Goal: Information Seeking & Learning: Find specific fact

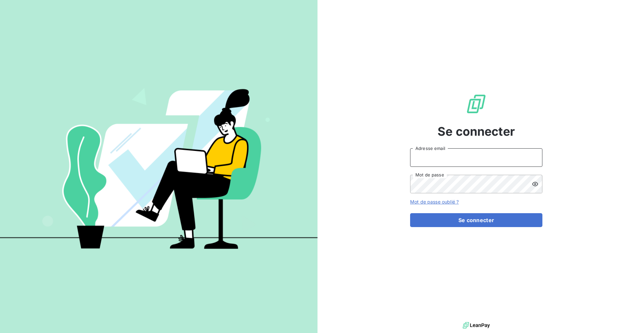
click at [462, 163] on input "Adresse email" at bounding box center [476, 157] width 132 height 19
type input "[EMAIL_ADDRESS][DOMAIN_NAME]"
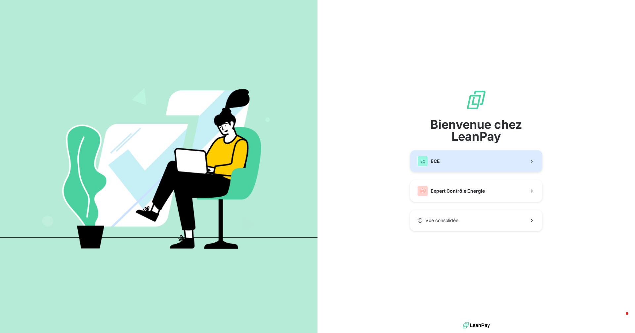
click at [459, 167] on button "EC ECE" at bounding box center [476, 161] width 132 height 22
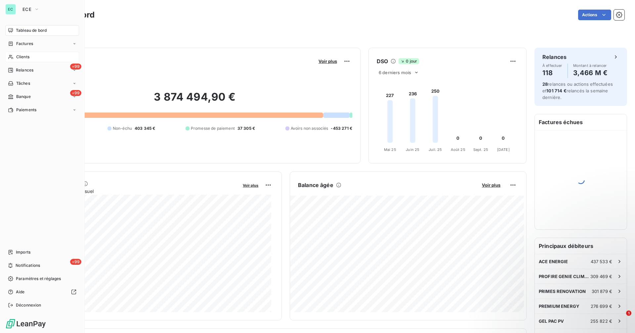
click at [28, 56] on span "Clients" at bounding box center [22, 57] width 13 height 6
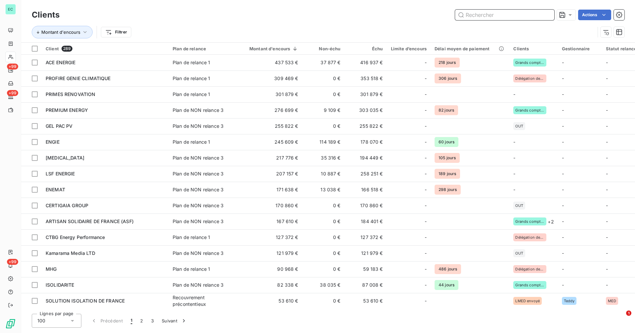
click at [484, 17] on input "text" at bounding box center [504, 15] width 99 height 11
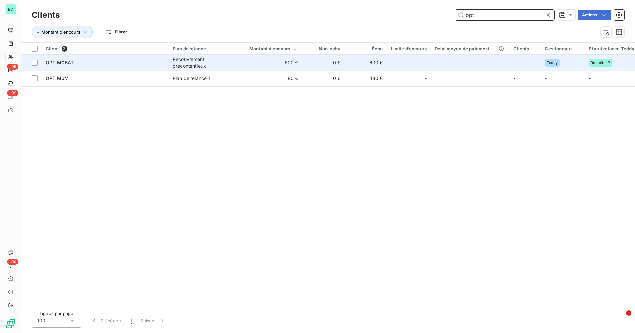
type input "opt"
click at [263, 62] on td "600 €" at bounding box center [269, 63] width 65 height 16
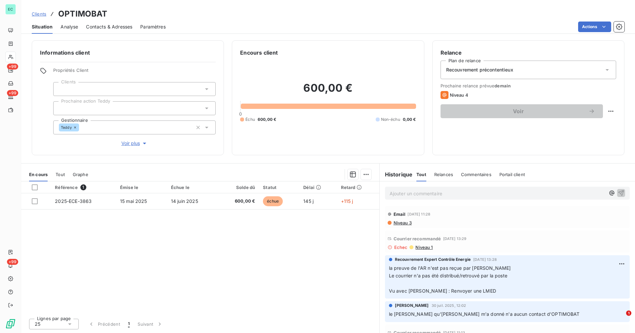
click at [422, 249] on span "Niveau 1" at bounding box center [424, 246] width 18 height 5
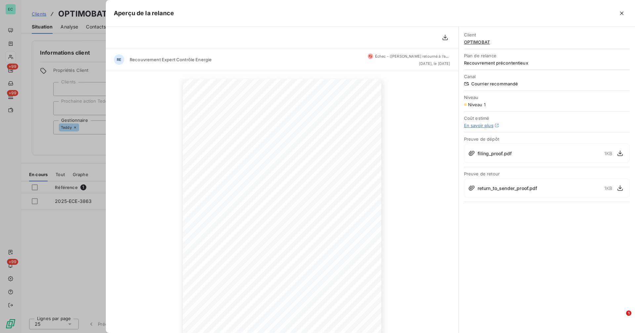
click at [62, 223] on div at bounding box center [317, 166] width 635 height 333
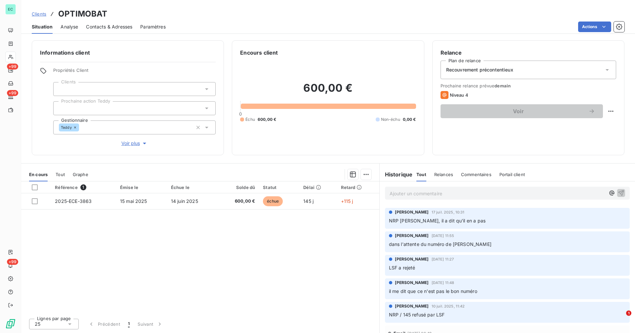
scroll to position [157, 0]
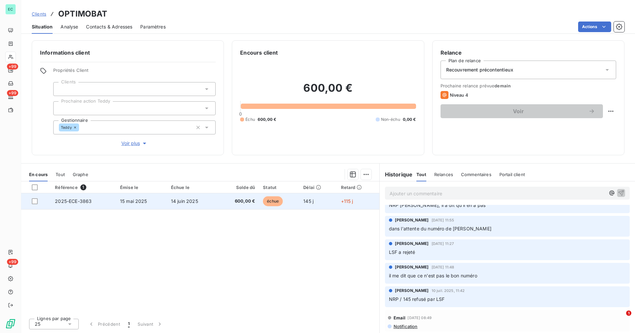
click at [228, 204] on td "600,00 €" at bounding box center [238, 201] width 41 height 16
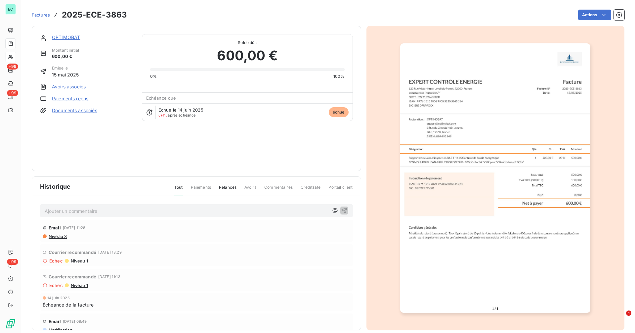
click at [531, 162] on img "button" at bounding box center [495, 177] width 190 height 269
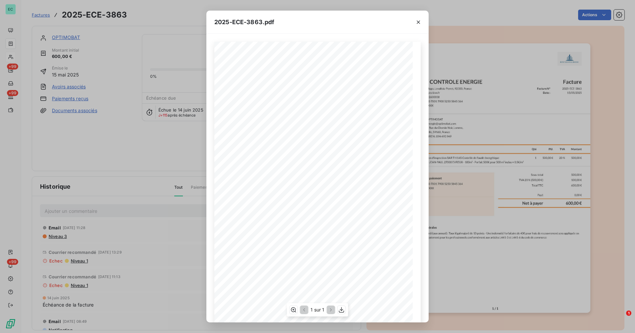
click at [259, 139] on span "SIREN : 894 493 949" at bounding box center [258, 138] width 25 height 3
copy span "SIREN : 894 493 949"
click at [187, 165] on div "2025-ECE-3863.pdf Facture N° 2025-ECE-3863 Date : [DATE] Facture Facturation : …" at bounding box center [317, 166] width 635 height 333
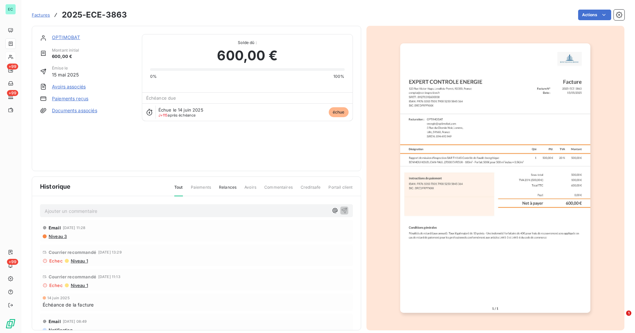
click at [66, 36] on link "OPTIMOBAT" at bounding box center [66, 37] width 28 height 6
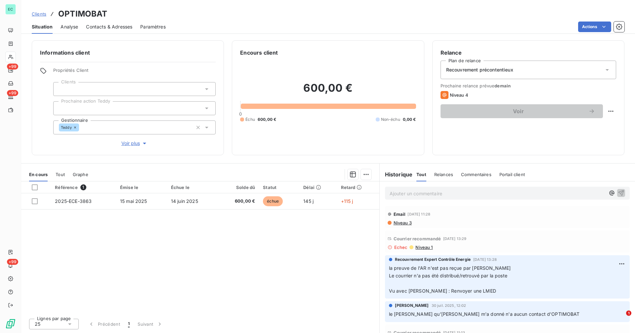
click at [117, 25] on span "Contacts & Adresses" at bounding box center [109, 26] width 46 height 7
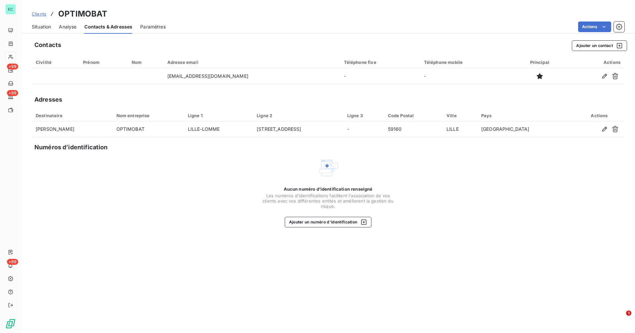
click at [36, 26] on span "Situation" at bounding box center [41, 26] width 19 height 7
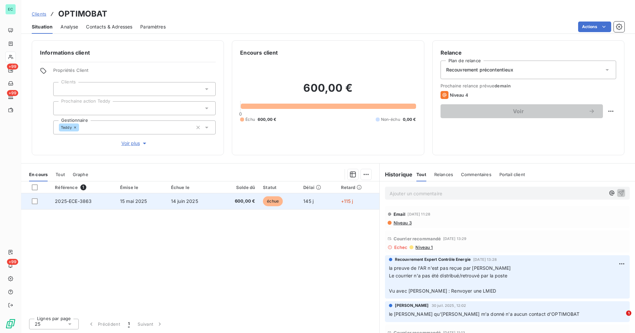
click at [293, 202] on td "échue" at bounding box center [279, 201] width 40 height 16
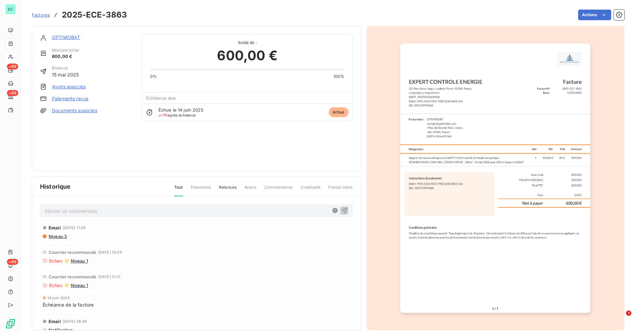
click at [429, 203] on img "button" at bounding box center [495, 177] width 190 height 269
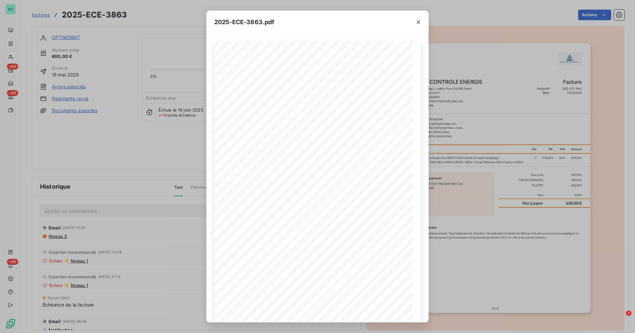
click at [124, 189] on div "2025-ECE-3863.pdf Facture N° 2025-ECE-3863 Date : [DATE] Facture Facturation : …" at bounding box center [317, 166] width 635 height 333
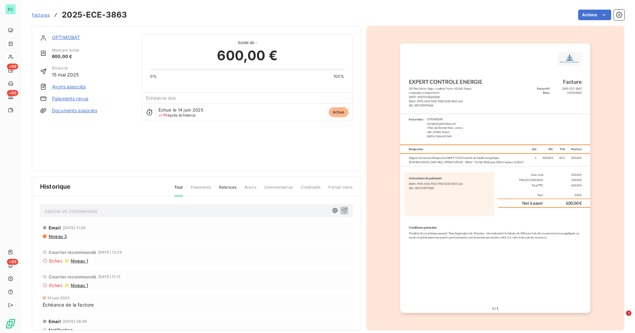
click at [64, 37] on link "OPTIMOBAT" at bounding box center [66, 37] width 28 height 6
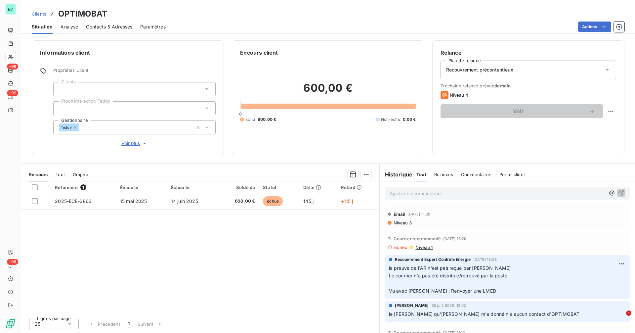
click at [422, 250] on div "Courrier recommandé [DATE] 13:29 Echec Niveau 1" at bounding box center [507, 242] width 245 height 22
click at [421, 246] on span "Niveau 1" at bounding box center [424, 246] width 18 height 5
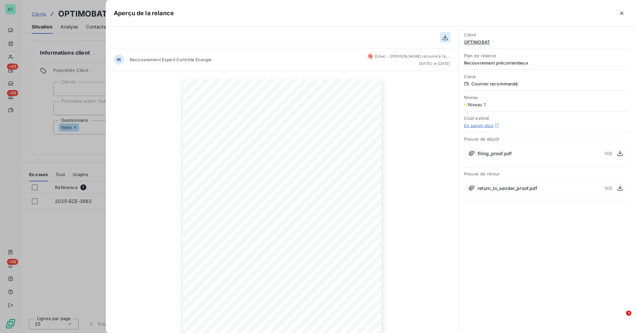
click at [445, 41] on button "button" at bounding box center [445, 37] width 11 height 11
click at [624, 154] on button "button" at bounding box center [620, 153] width 11 height 11
click at [620, 188] on icon "button" at bounding box center [620, 188] width 7 height 7
click at [59, 243] on div at bounding box center [317, 166] width 635 height 333
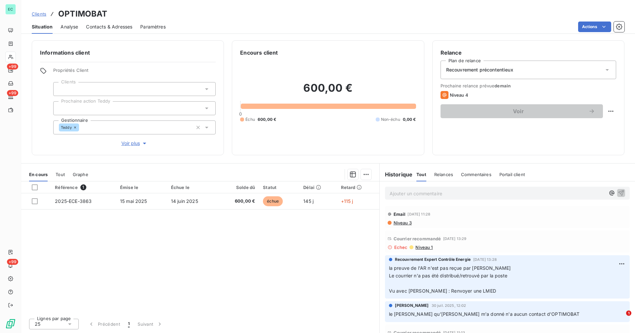
click at [425, 247] on span "Niveau 1" at bounding box center [424, 246] width 18 height 5
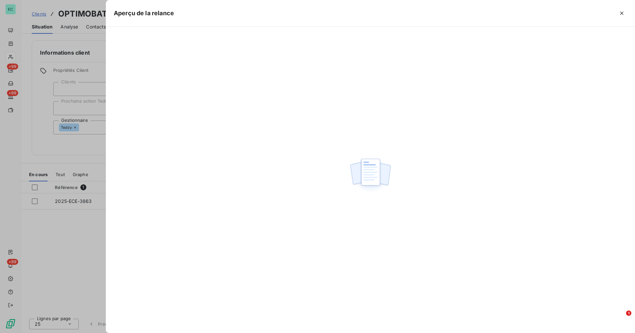
click at [86, 145] on div at bounding box center [317, 166] width 635 height 333
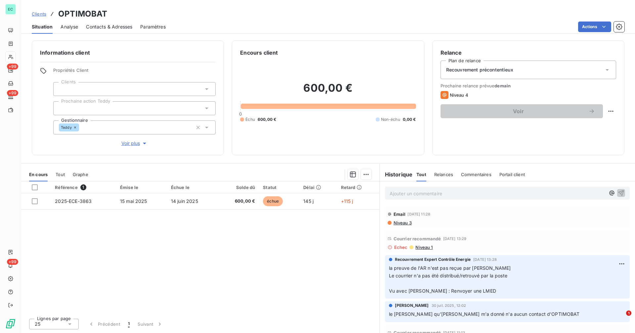
click at [422, 245] on span "Niveau 1" at bounding box center [424, 246] width 18 height 5
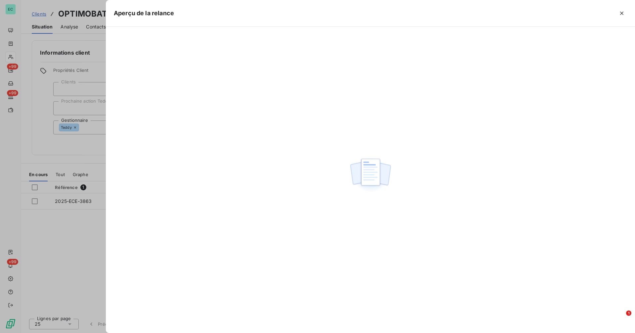
drag, startPoint x: 620, startPoint y: 14, endPoint x: 607, endPoint y: 19, distance: 13.6
click at [620, 14] on icon "button" at bounding box center [621, 13] width 7 height 7
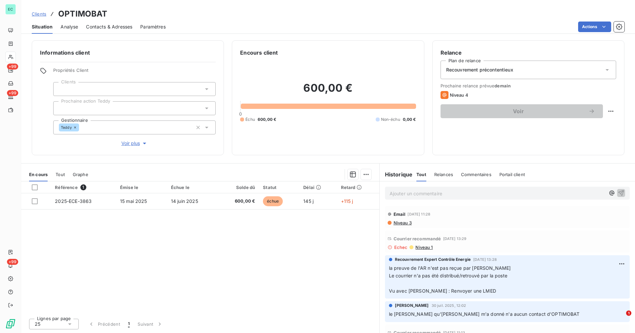
click at [422, 247] on span "Niveau 1" at bounding box center [424, 246] width 18 height 5
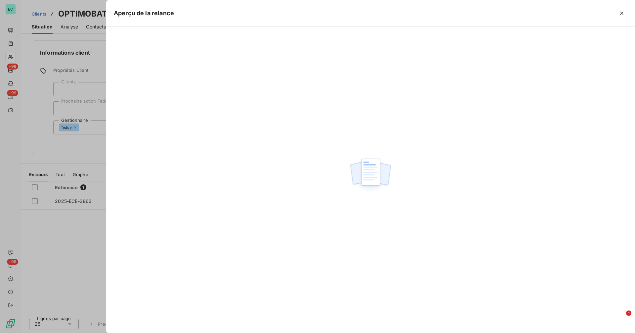
click at [84, 119] on div at bounding box center [317, 166] width 635 height 333
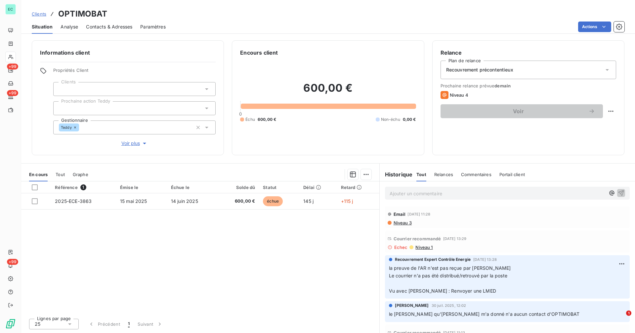
click at [402, 223] on span "Niveau 3" at bounding box center [402, 222] width 19 height 5
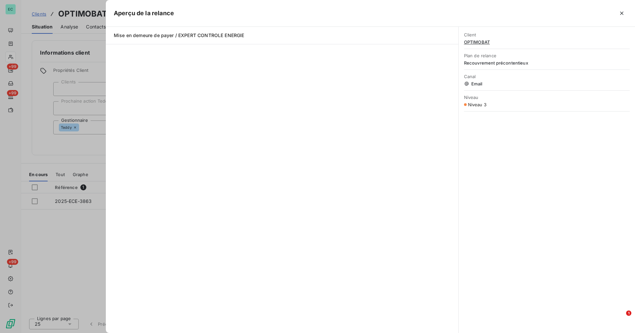
drag, startPoint x: 621, startPoint y: 12, endPoint x: 575, endPoint y: 17, distance: 45.9
click at [620, 14] on icon "button" at bounding box center [621, 13] width 7 height 7
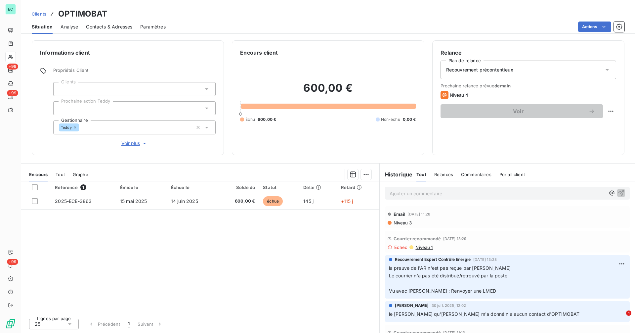
click at [40, 15] on span "Clients" at bounding box center [39, 13] width 15 height 5
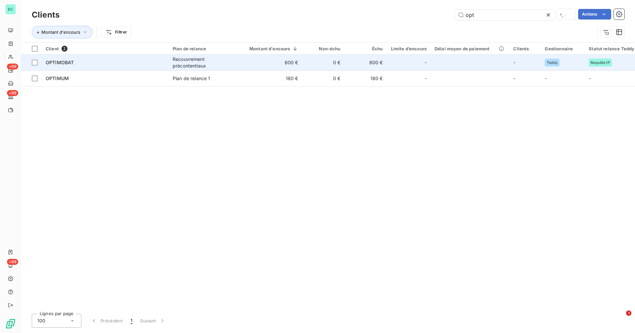
click at [127, 61] on div "OPTIMOBAT" at bounding box center [105, 62] width 119 height 7
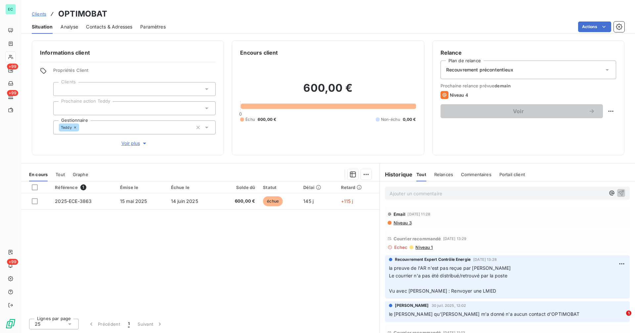
click at [423, 246] on span "Niveau 1" at bounding box center [424, 246] width 18 height 5
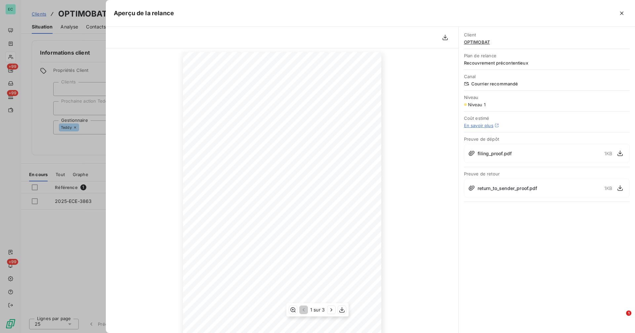
scroll to position [35, 0]
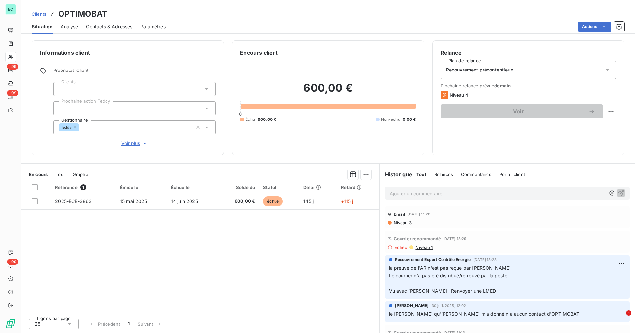
click at [427, 193] on p "Ajouter un commentaire ﻿" at bounding box center [498, 193] width 216 height 8
click at [618, 192] on icon "button" at bounding box center [621, 193] width 6 height 6
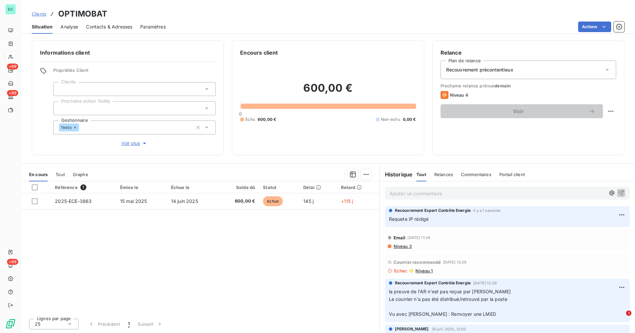
click at [39, 13] on span "Clients" at bounding box center [39, 13] width 15 height 5
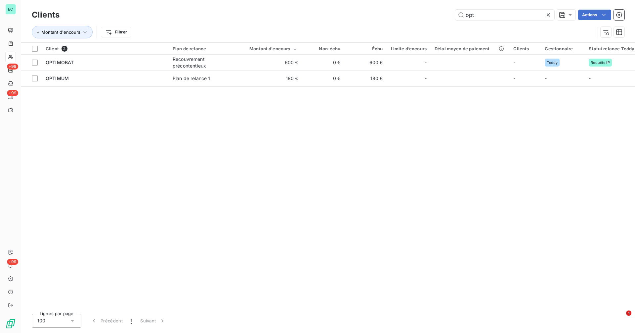
click at [548, 13] on icon at bounding box center [548, 15] width 7 height 7
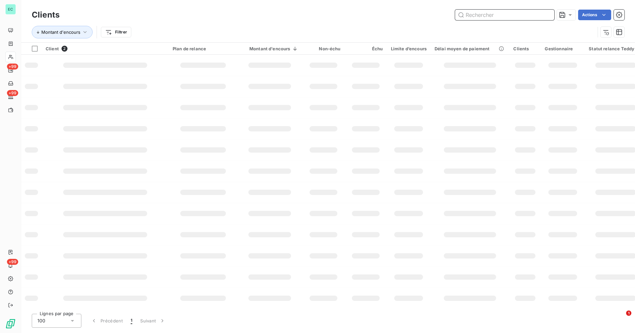
click at [533, 16] on input "text" at bounding box center [504, 15] width 99 height 11
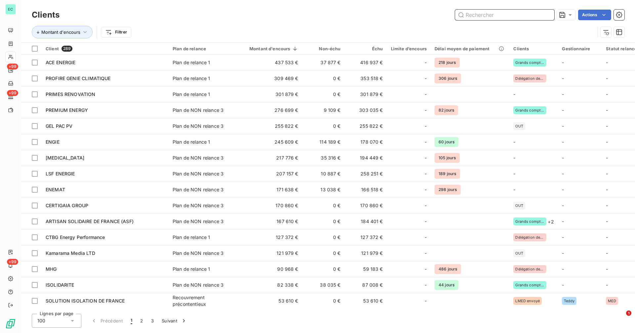
paste input "FRANCE ECO SOLUTION"
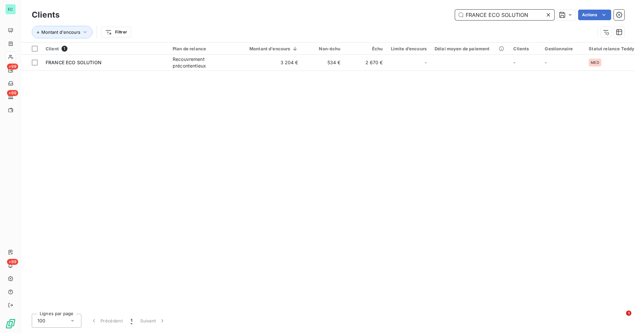
type input "FRANCE ECO SOLUTION"
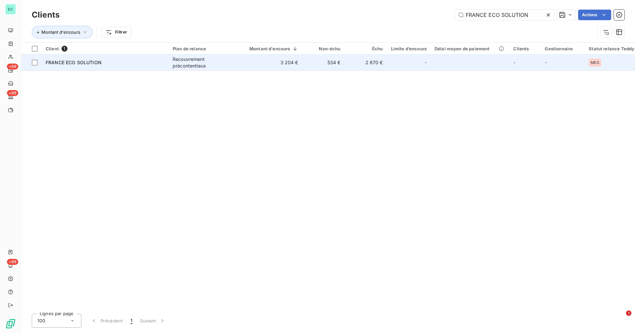
click at [278, 64] on td "3 204 €" at bounding box center [269, 63] width 65 height 16
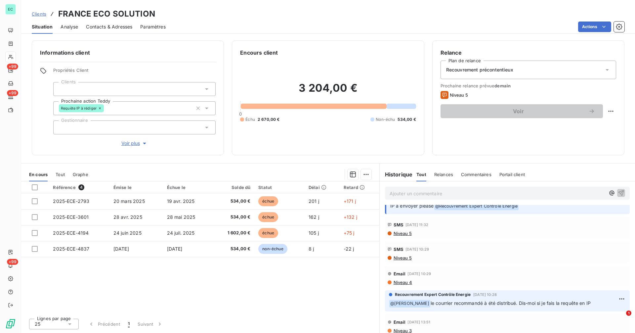
scroll to position [76, 0]
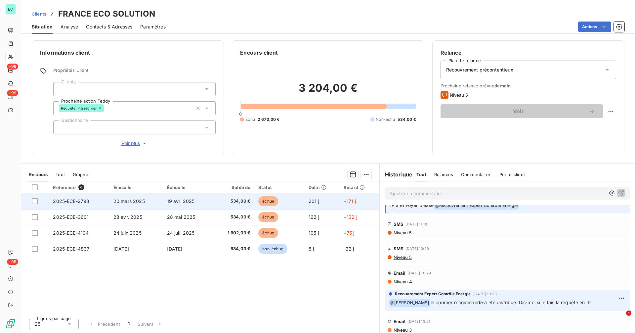
click at [89, 201] on td "2025-ECE-2793" at bounding box center [79, 201] width 60 height 16
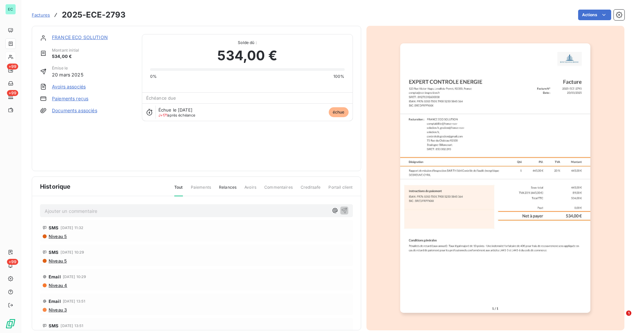
click at [117, 17] on h3 "2025-ECE-2793" at bounding box center [94, 15] width 64 height 12
copy section "2025-ECE-2793 Actions"
click at [101, 40] on link "FRANCE ECO SOLUTION" at bounding box center [80, 37] width 56 height 6
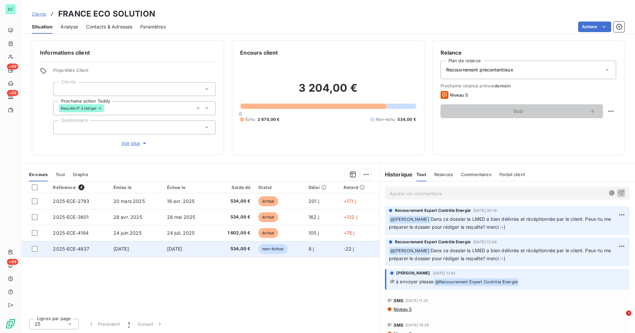
click at [183, 249] on span "[DATE]" at bounding box center [175, 249] width 16 height 6
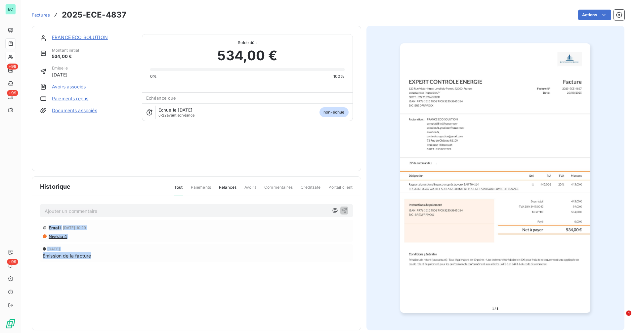
click at [194, 249] on div "Historique Tout Paiements Relances Avoirs Commentaires Creditsafe Portail clien…" at bounding box center [196, 253] width 329 height 153
click at [83, 36] on link "FRANCE ECO SOLUTION" at bounding box center [80, 37] width 56 height 6
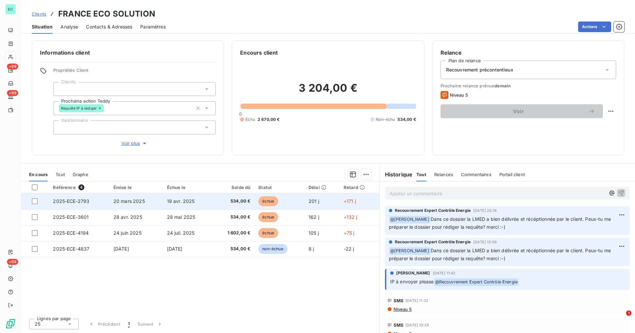
click at [160, 201] on td "20 mars 2025" at bounding box center [136, 201] width 54 height 16
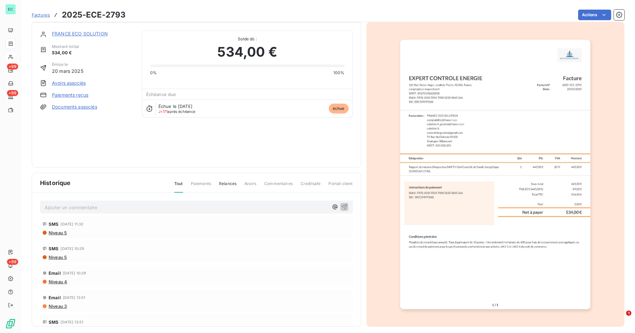
scroll to position [8, 0]
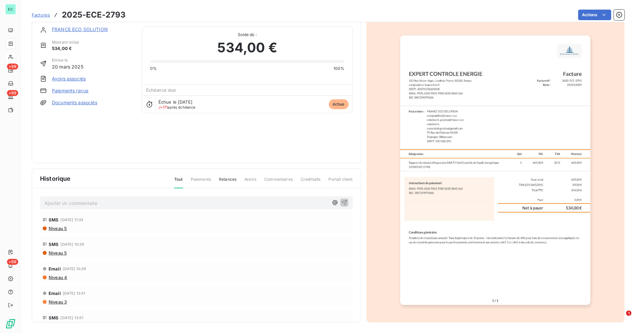
click at [477, 139] on img "button" at bounding box center [495, 169] width 190 height 269
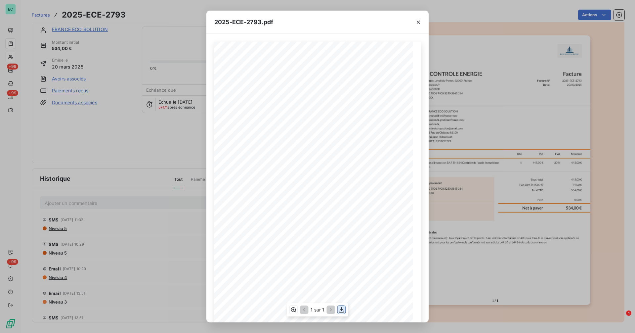
click at [344, 310] on icon "button" at bounding box center [341, 309] width 7 height 7
click at [417, 24] on icon "button" at bounding box center [418, 22] width 7 height 7
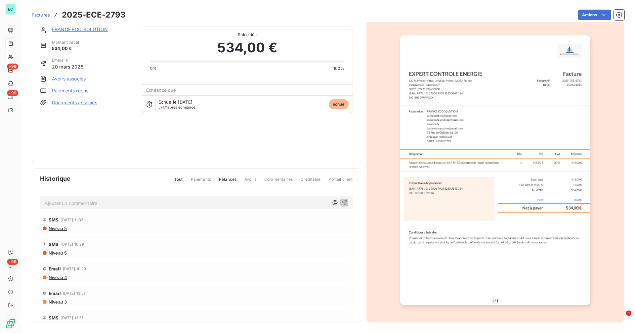
click at [100, 29] on link "FRANCE ECO SOLUTION" at bounding box center [80, 29] width 56 height 6
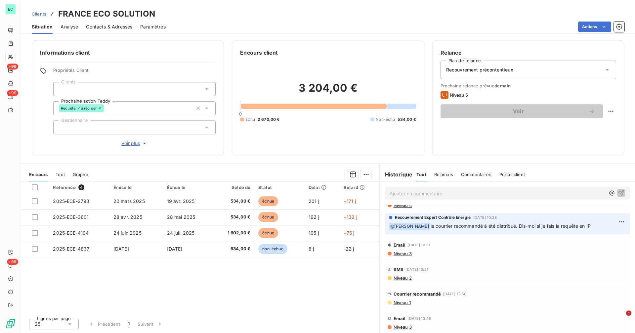
scroll to position [153, 0]
click at [407, 303] on span "Niveau 1" at bounding box center [402, 301] width 18 height 5
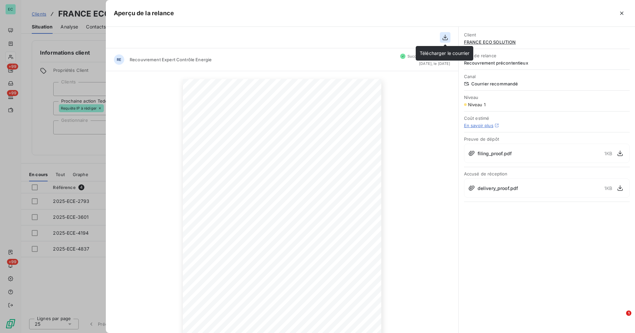
click at [446, 39] on icon "button" at bounding box center [445, 37] width 7 height 7
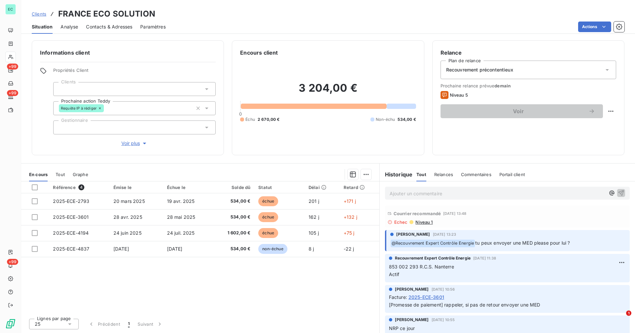
scroll to position [307, 0]
click at [388, 267] on div "Recouvrement Expert Contrôle Energie [DATE] 11:38 853 002 293 R.C.S. Nanterre A…" at bounding box center [507, 267] width 245 height 28
click at [389, 266] on span "853 002 293 R.C.S. Nanterre Actif" at bounding box center [421, 269] width 65 height 13
click at [419, 265] on span "853 002 293 R.C.S. Nanterre Actif" at bounding box center [421, 269] width 65 height 13
copy span "853 002 293"
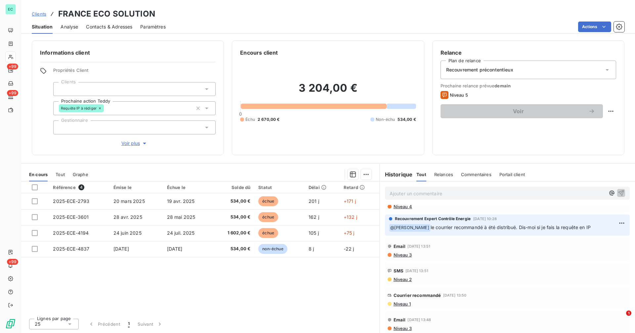
scroll to position [152, 0]
click at [405, 303] on span "Niveau 1" at bounding box center [402, 303] width 18 height 5
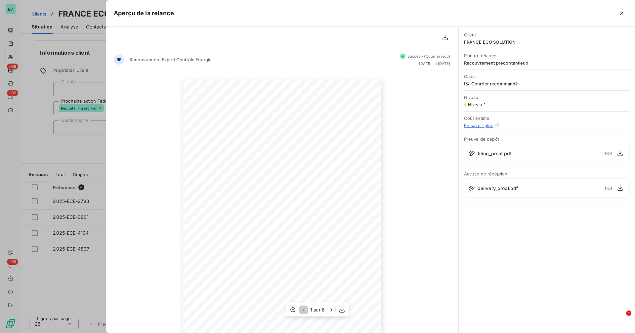
scroll to position [35, 0]
click at [334, 312] on icon "button" at bounding box center [331, 309] width 7 height 7
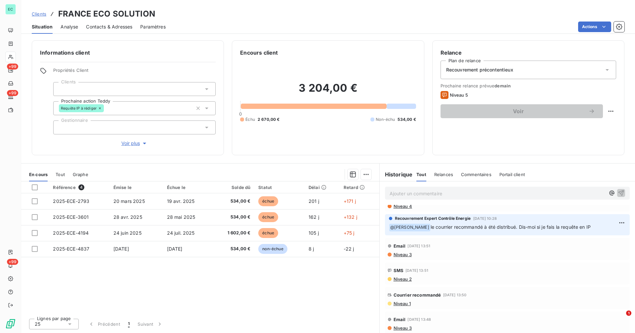
click at [40, 15] on span "Clients" at bounding box center [39, 13] width 15 height 5
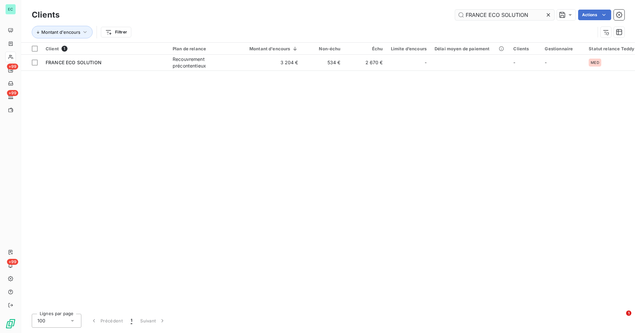
click at [546, 12] on icon at bounding box center [548, 15] width 7 height 7
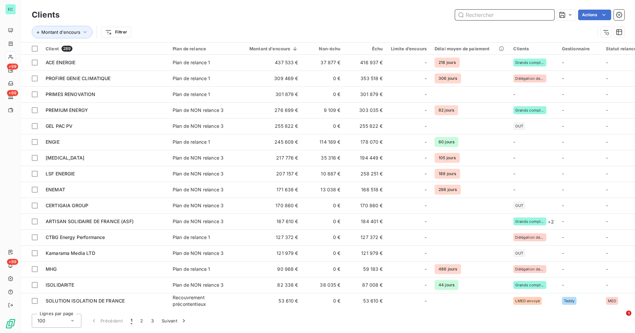
click at [520, 17] on input "text" at bounding box center [504, 15] width 99 height 11
paste input "RENOVLOGEMENT"
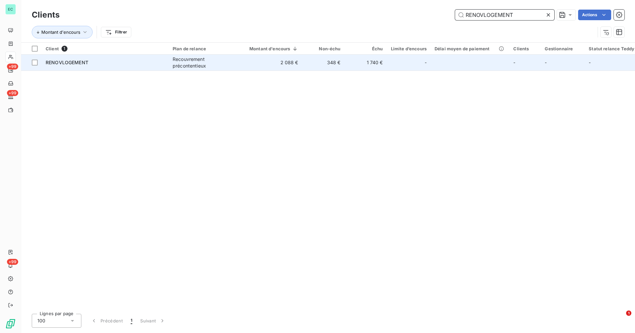
type input "RENOVLOGEMENT"
click at [218, 66] on div "Recouvrement précontentieux" at bounding box center [203, 62] width 61 height 13
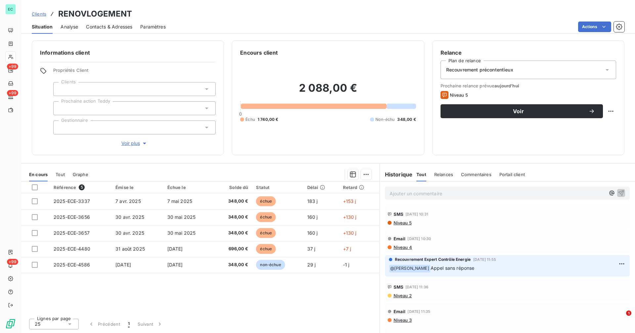
click at [423, 194] on p "Ajouter un commentaire ﻿" at bounding box center [498, 193] width 216 height 8
click at [422, 194] on p "Ajouter un commentaire ﻿" at bounding box center [498, 193] width 216 height 8
click at [39, 15] on span "Clients" at bounding box center [39, 13] width 15 height 5
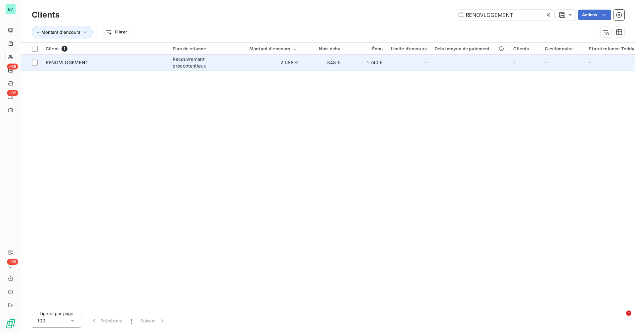
click at [110, 63] on div "RENOVLOGEMENT" at bounding box center [105, 62] width 119 height 7
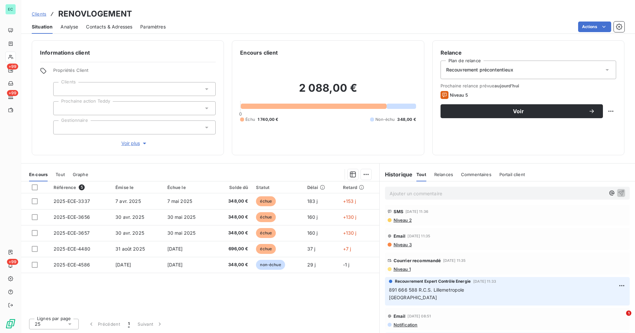
scroll to position [76, 0]
click at [403, 267] on span "Niveau 1" at bounding box center [402, 267] width 18 height 5
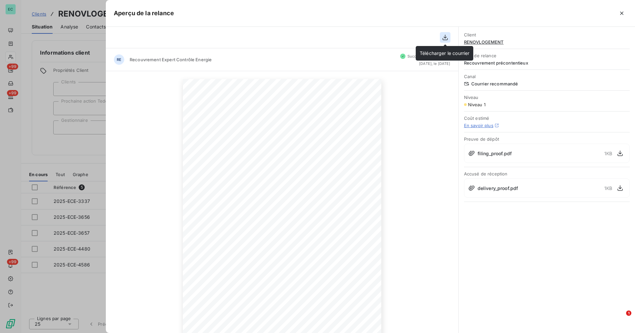
click at [445, 37] on icon "button" at bounding box center [444, 38] width 5 height 6
click at [42, 99] on div at bounding box center [317, 166] width 635 height 333
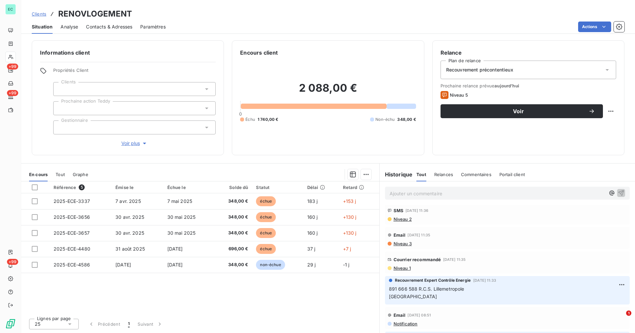
click at [40, 16] on span "Clients" at bounding box center [39, 13] width 15 height 5
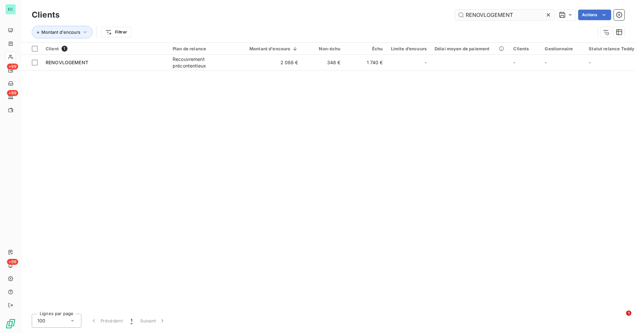
drag, startPoint x: 547, startPoint y: 16, endPoint x: 531, endPoint y: 15, distance: 15.9
click at [545, 15] on icon at bounding box center [548, 15] width 7 height 7
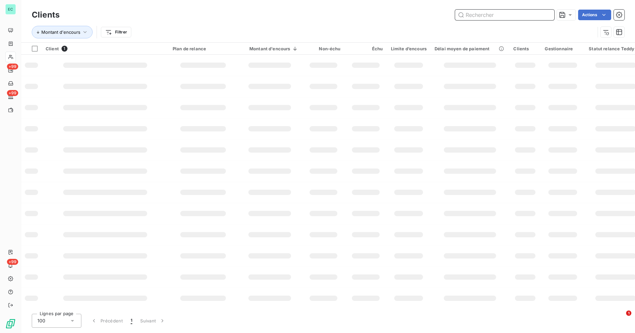
click at [518, 15] on input "text" at bounding box center [504, 15] width 99 height 11
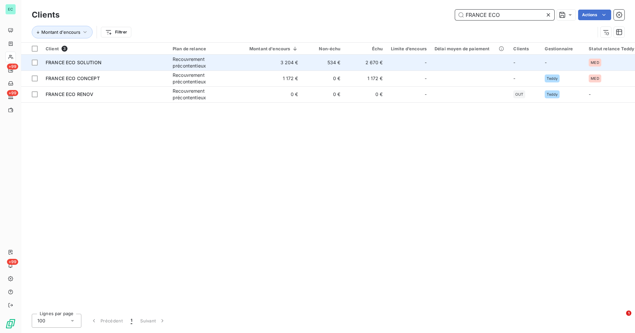
type input "FRANCE ECO"
click at [287, 59] on td "3 204 €" at bounding box center [269, 63] width 65 height 16
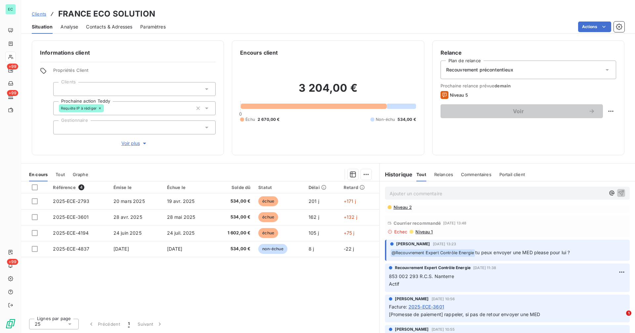
scroll to position [298, 0]
click at [417, 274] on span "853 002 293 R.C.S. Nanterre Actif" at bounding box center [421, 279] width 65 height 13
click at [390, 276] on span "853 002 293 R.C.S. Nanterre Actif" at bounding box center [421, 279] width 65 height 13
copy span "853 002 293"
